Goal: Check status: Check status

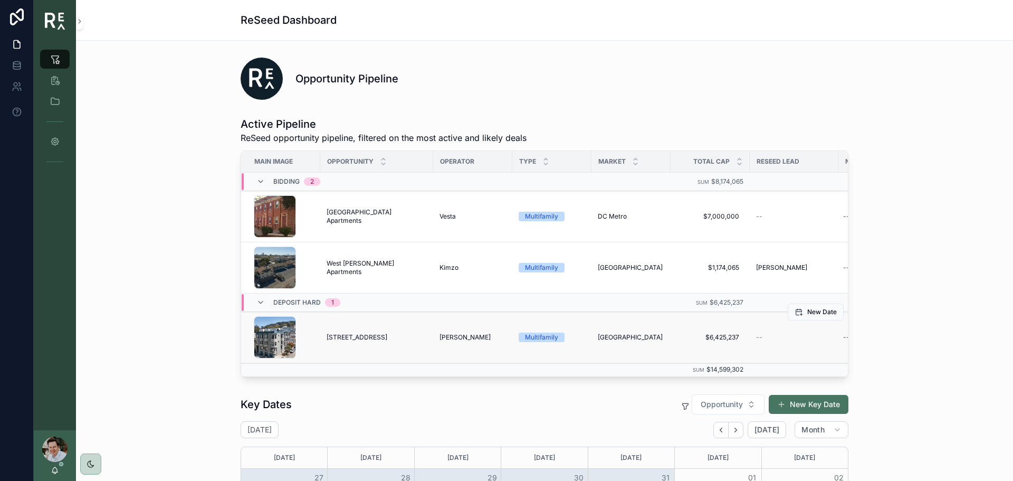
click at [345, 338] on span "[STREET_ADDRESS]" at bounding box center [357, 337] width 61 height 8
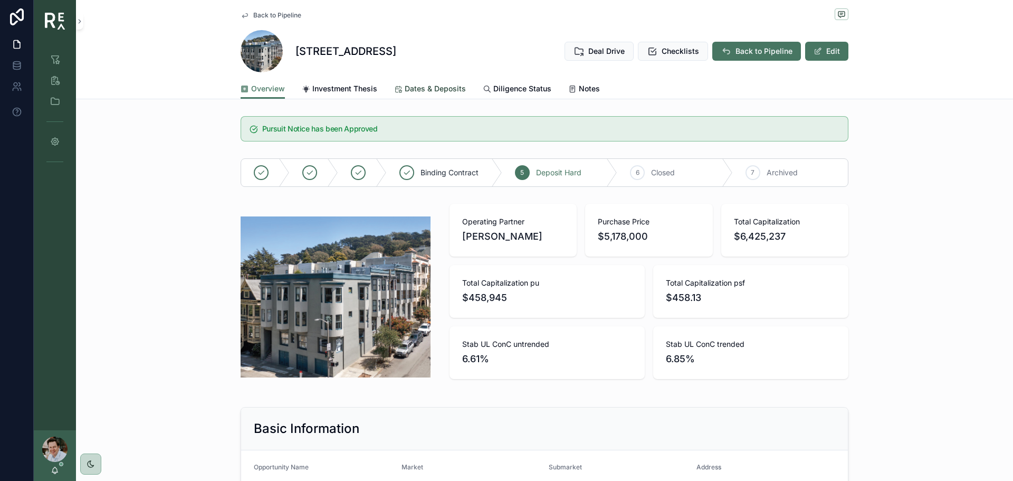
click at [441, 91] on span "Dates & Deposits" at bounding box center [435, 88] width 61 height 11
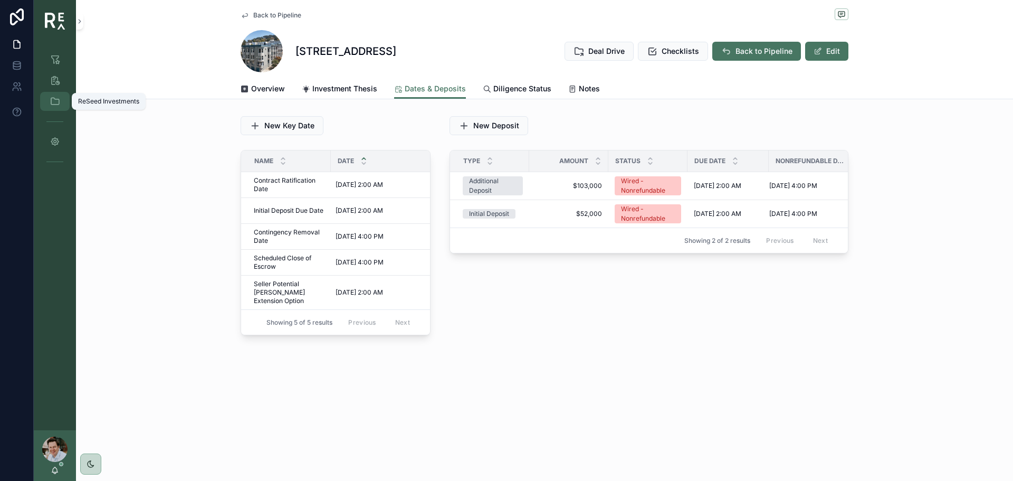
click at [61, 103] on div "ReSeed Investments" at bounding box center [54, 101] width 17 height 17
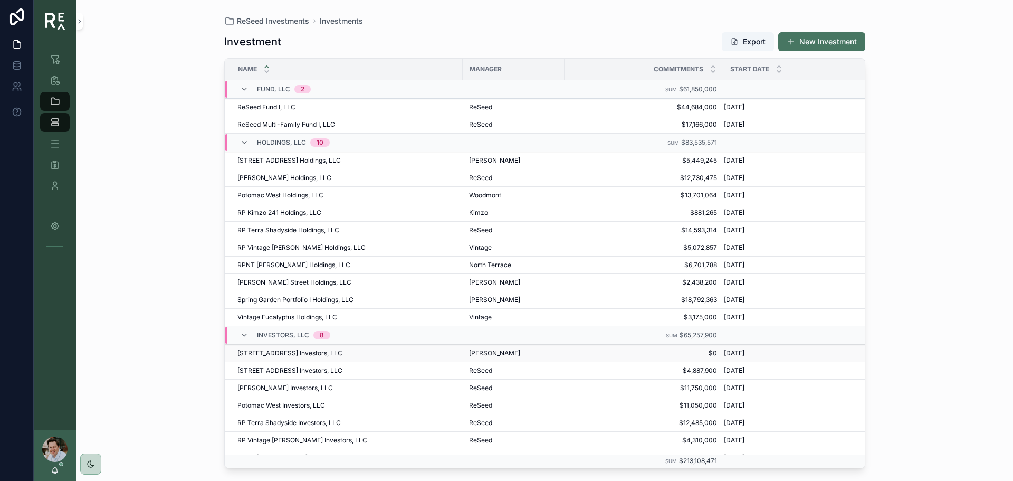
click at [286, 353] on span "[STREET_ADDRESS] Investors, LLC" at bounding box center [289, 353] width 105 height 8
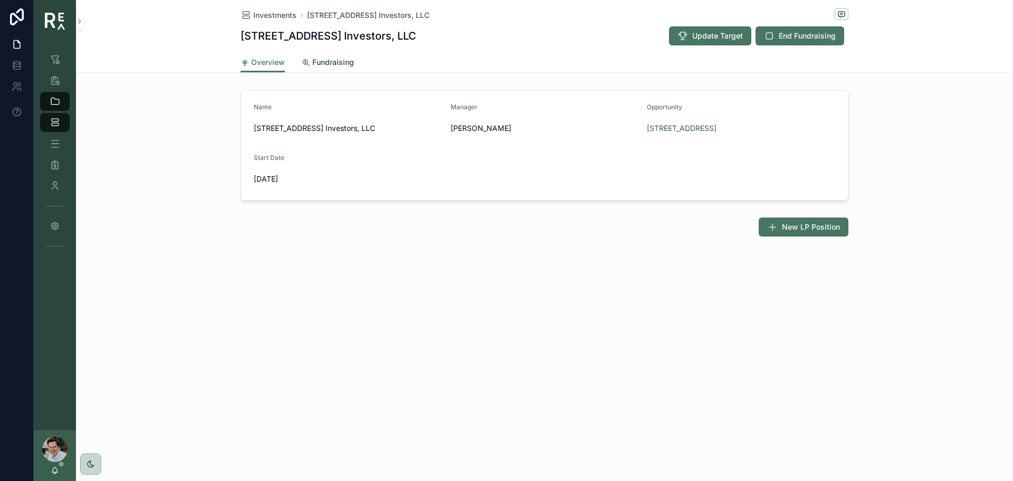
click at [322, 63] on span "Fundraising" at bounding box center [333, 62] width 42 height 11
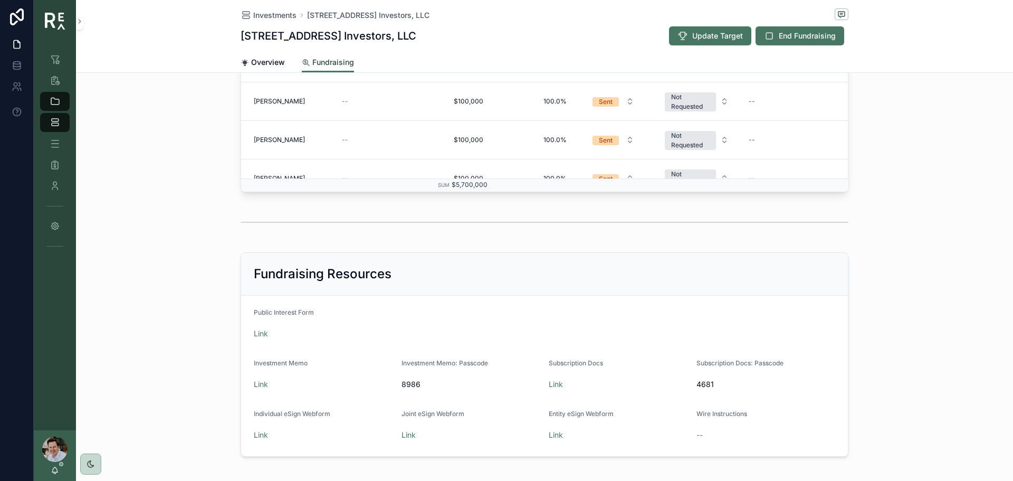
scroll to position [617, 0]
